Goal: Task Accomplishment & Management: Manage account settings

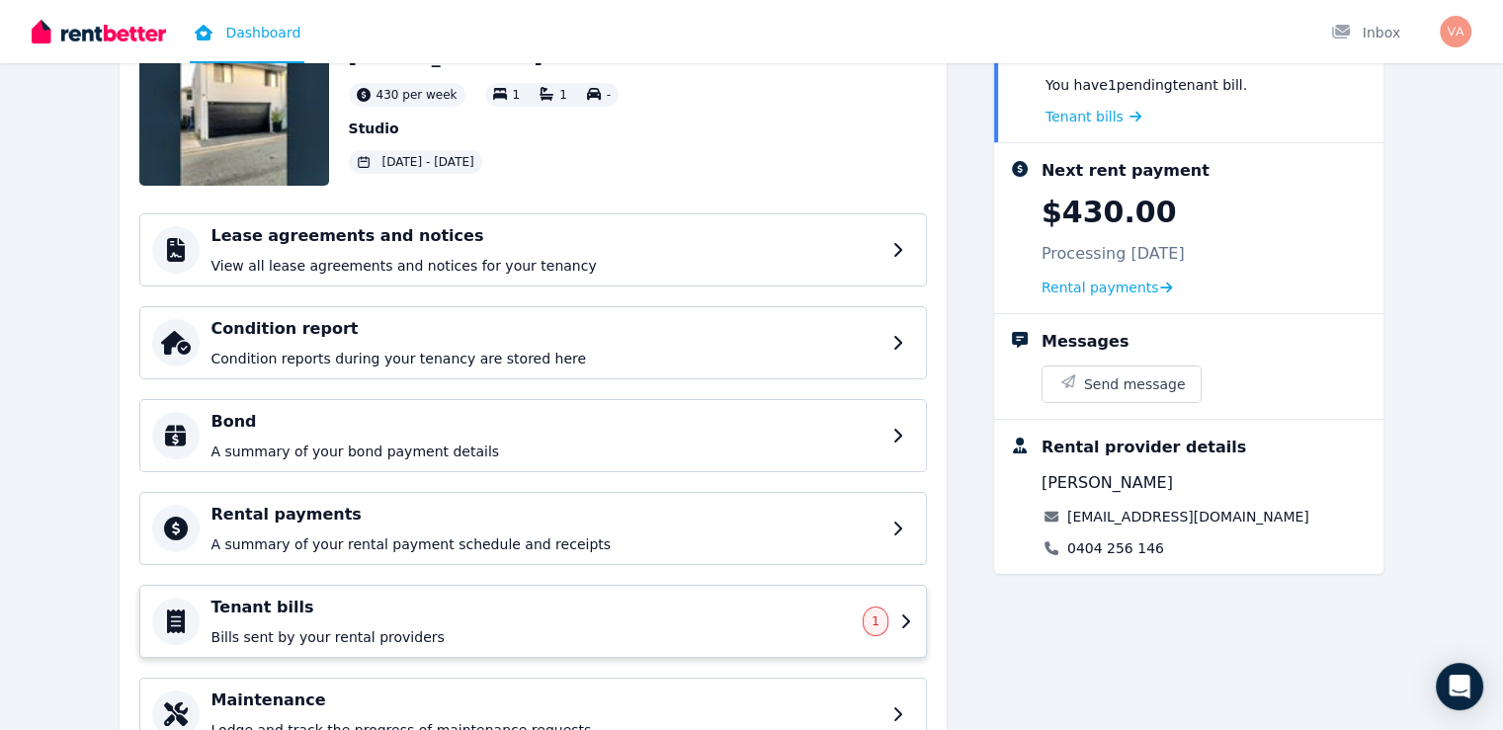
scroll to position [239, 0]
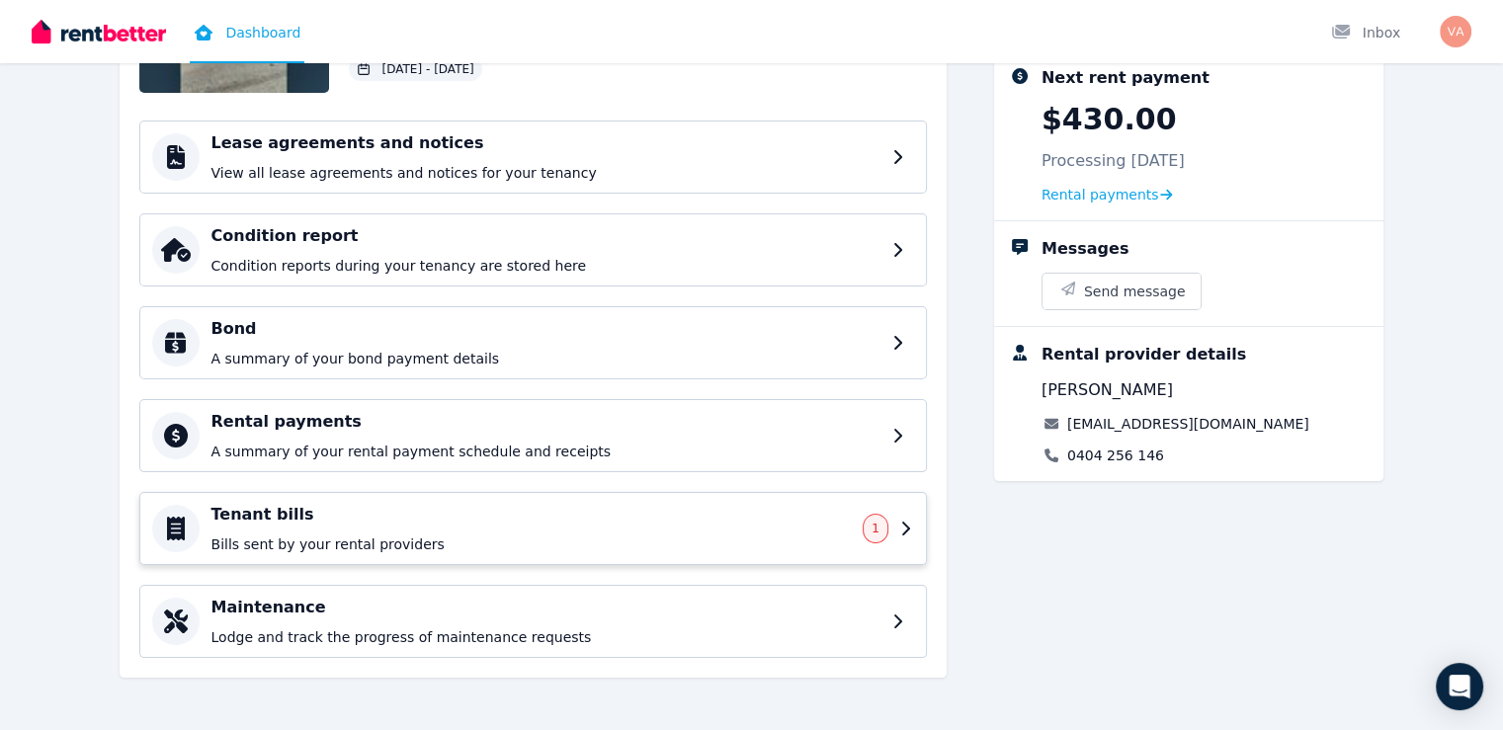
click at [212, 542] on p "Bills sent by your rental providers" at bounding box center [532, 545] width 640 height 20
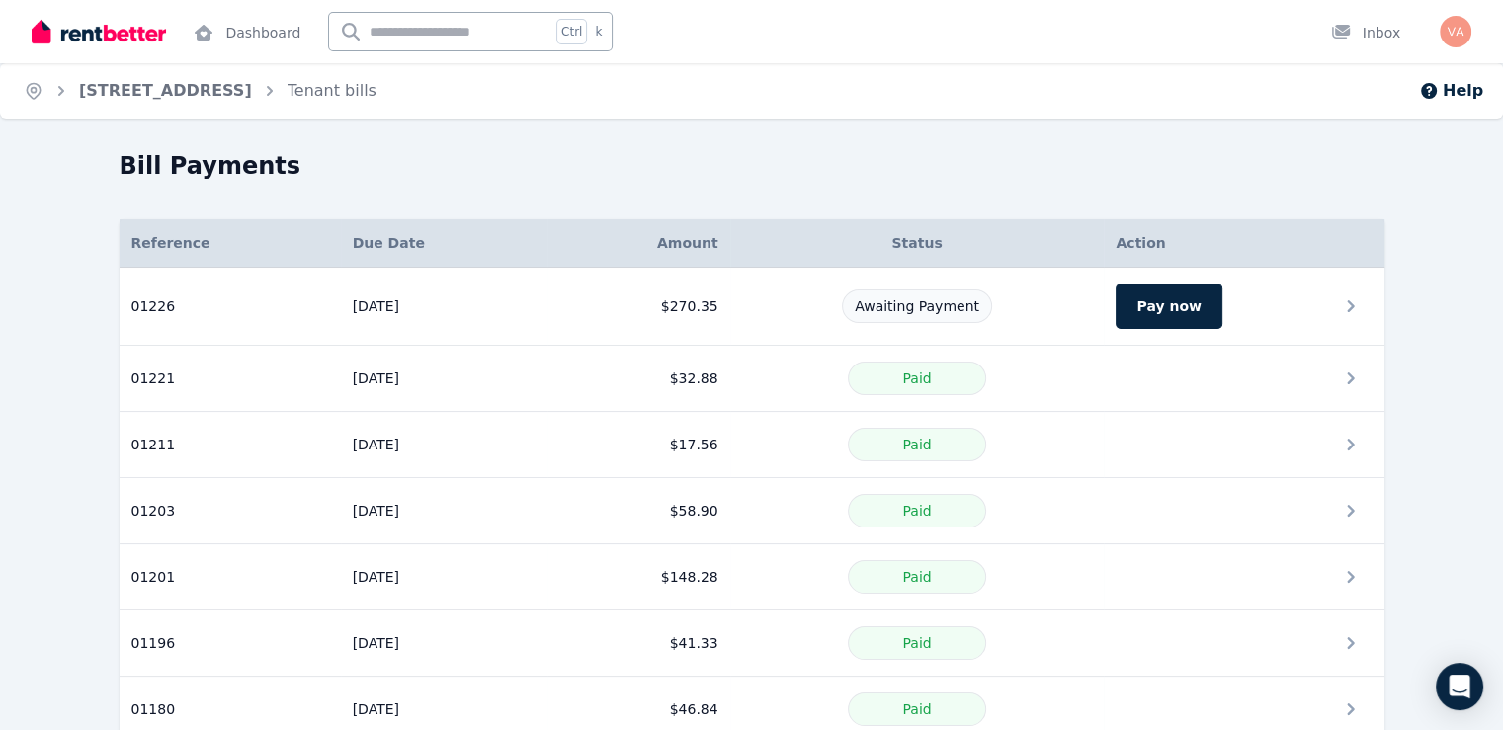
click at [1046, 175] on div "Bill Payments" at bounding box center [746, 169] width 1253 height 38
click at [1449, 35] on img "button" at bounding box center [1456, 32] width 32 height 32
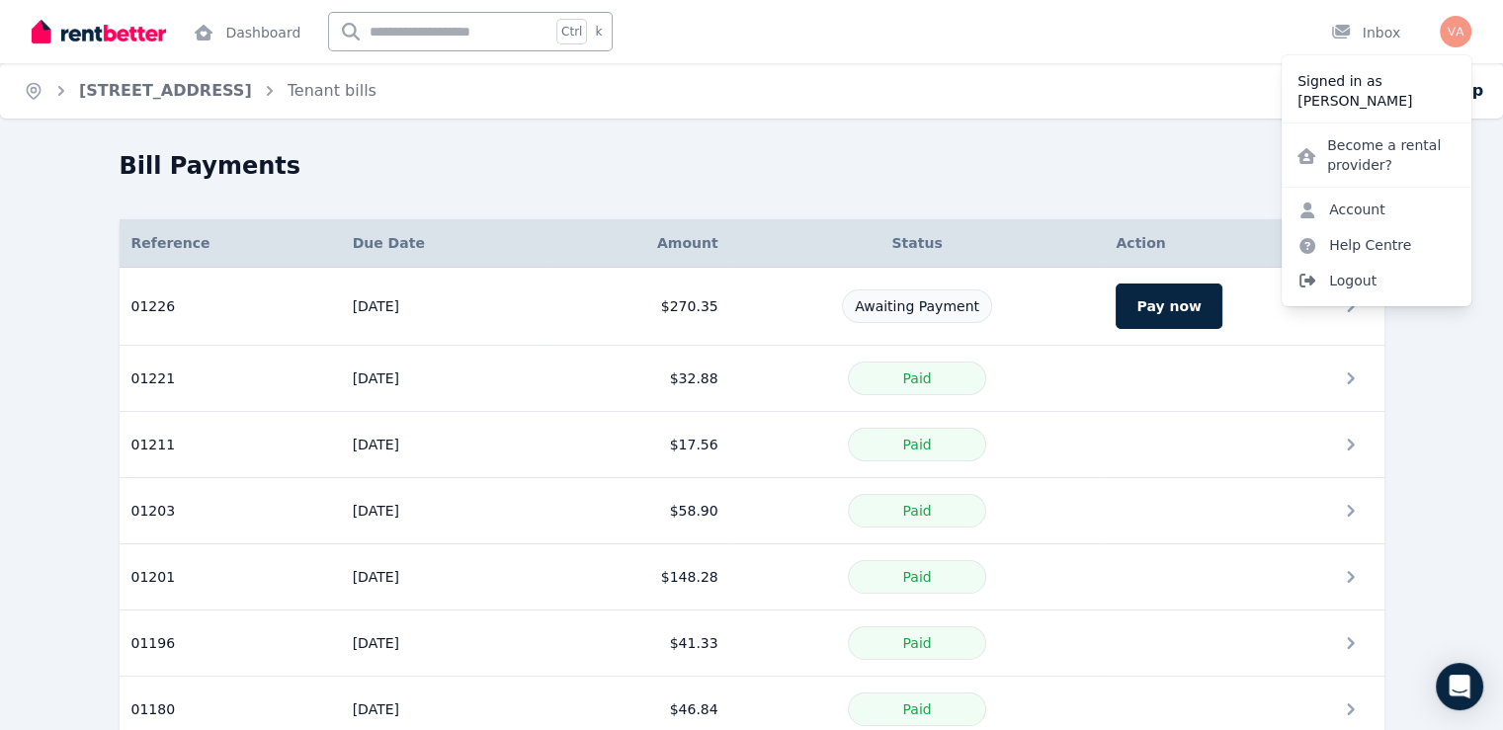
click at [1354, 278] on span "Logout" at bounding box center [1377, 281] width 190 height 36
